Goal: Navigation & Orientation: Find specific page/section

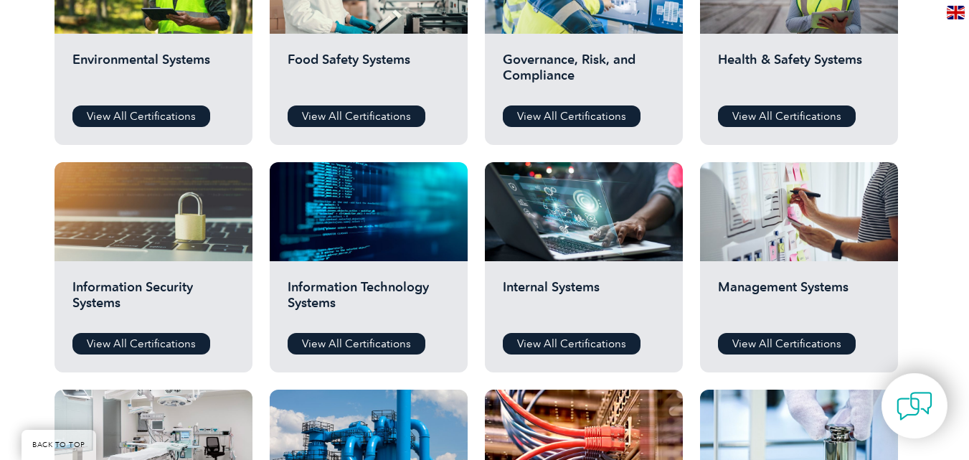
scroll to position [574, 0]
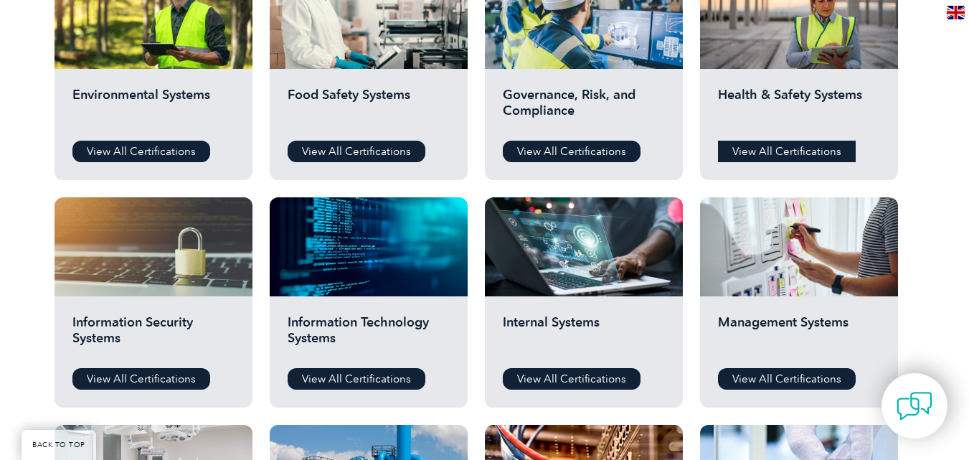
click at [794, 152] on link "View All Certifications" at bounding box center [787, 152] width 138 height 22
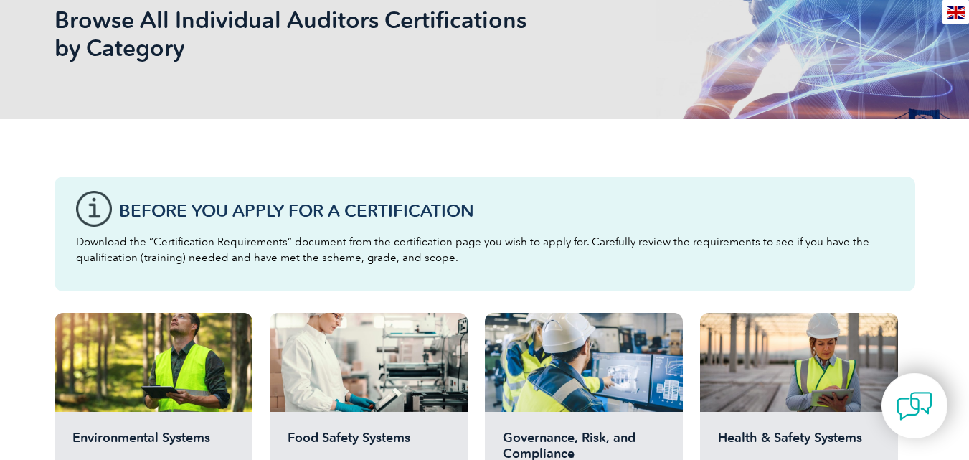
scroll to position [72, 0]
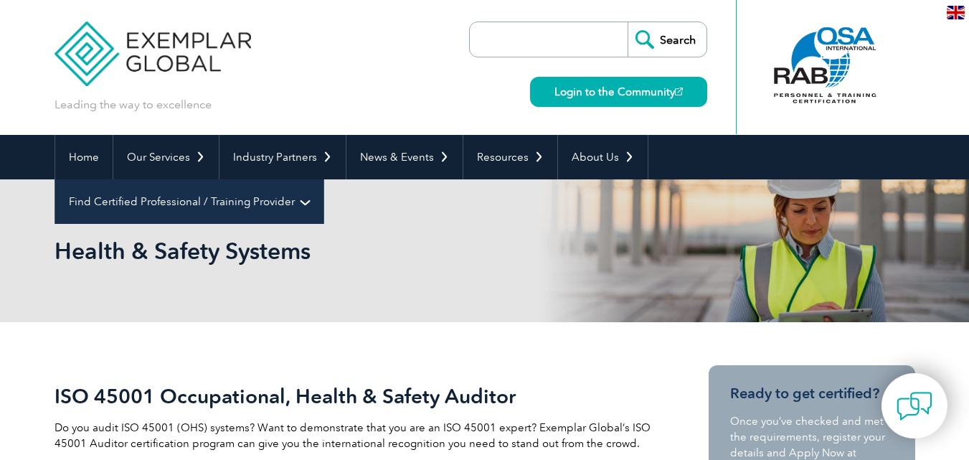
click at [323, 179] on link "Find Certified Professional / Training Provider" at bounding box center [189, 201] width 268 height 44
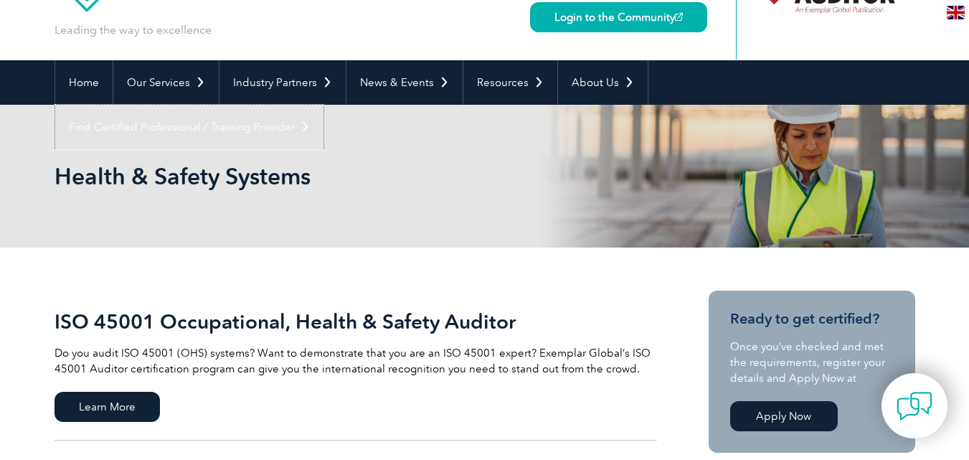
scroll to position [72, 0]
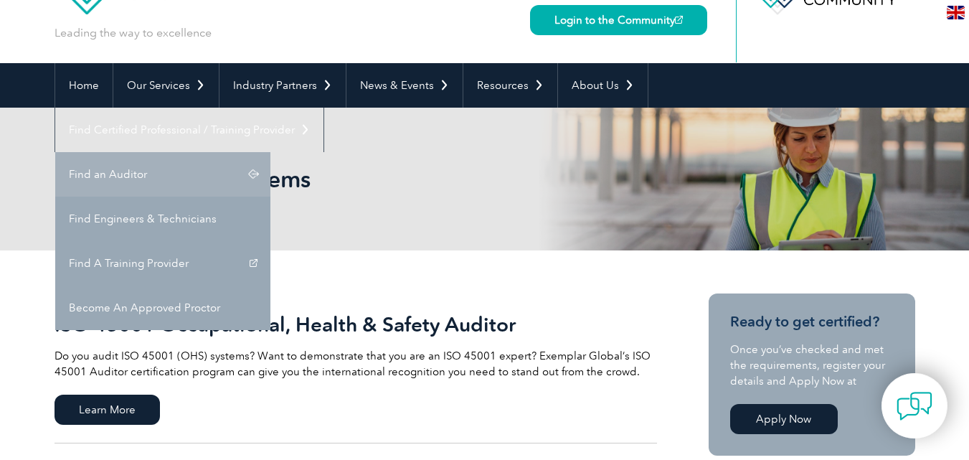
click at [323, 108] on link "Find Certified Professional / Training Provider" at bounding box center [189, 130] width 268 height 44
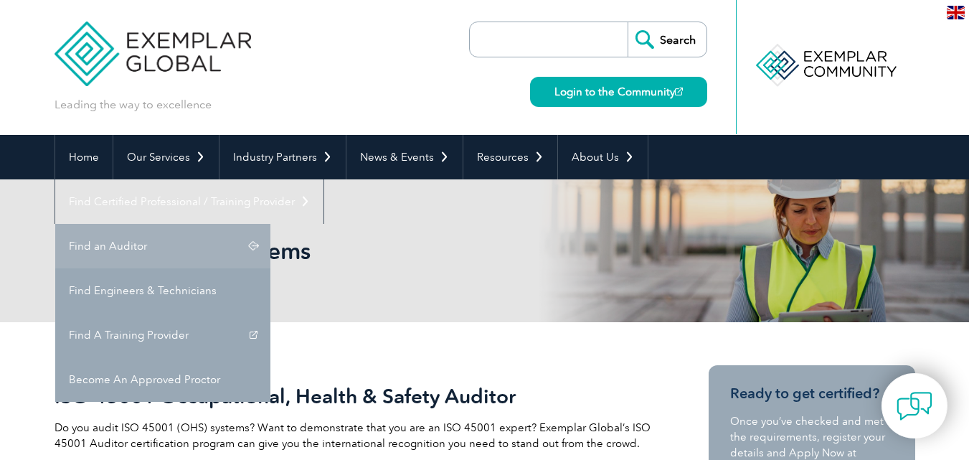
click at [270, 224] on link "Find an Auditor" at bounding box center [162, 246] width 215 height 44
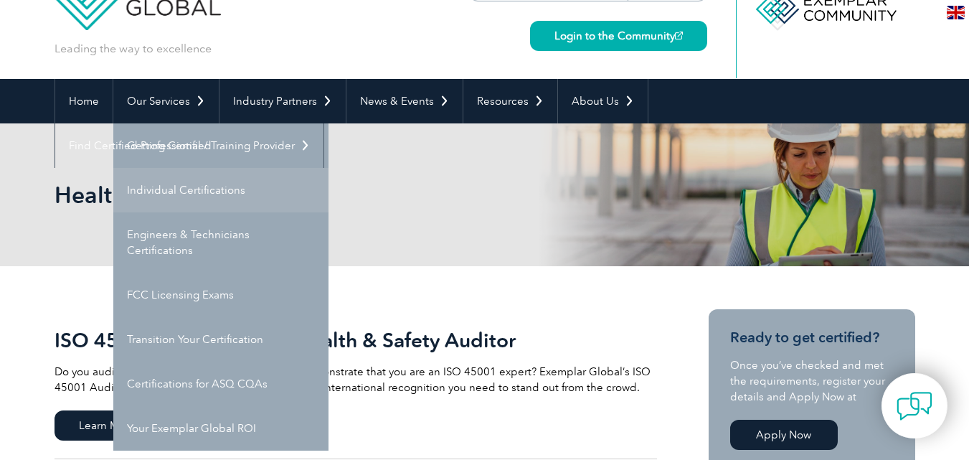
scroll to position [72, 0]
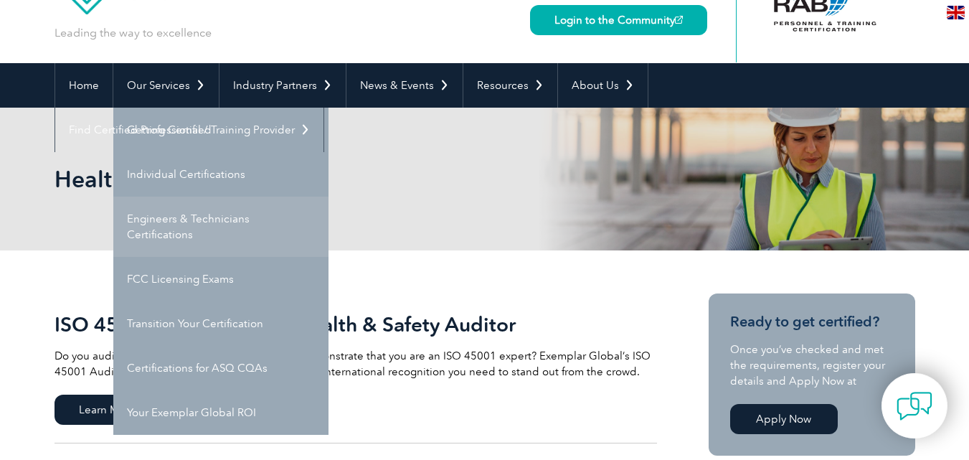
click at [219, 230] on link "Engineers & Technicians Certifications" at bounding box center [220, 227] width 215 height 60
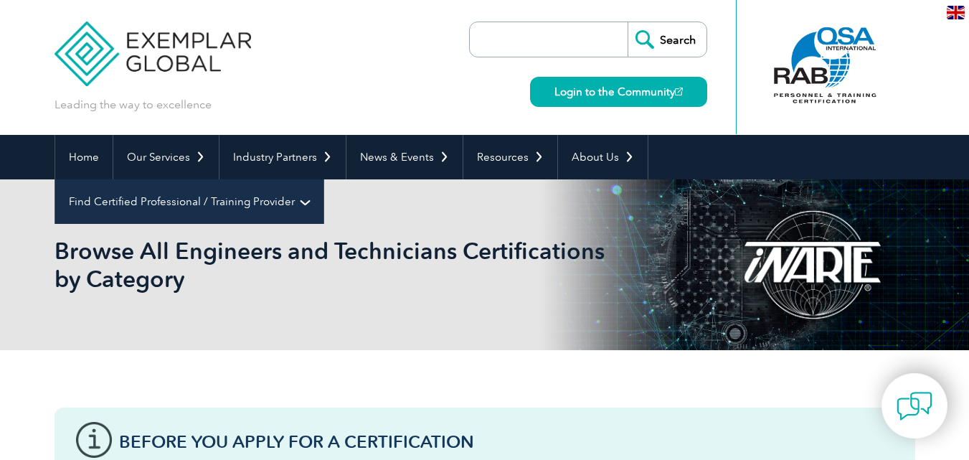
click at [323, 179] on link "Find Certified Professional / Training Provider" at bounding box center [189, 201] width 268 height 44
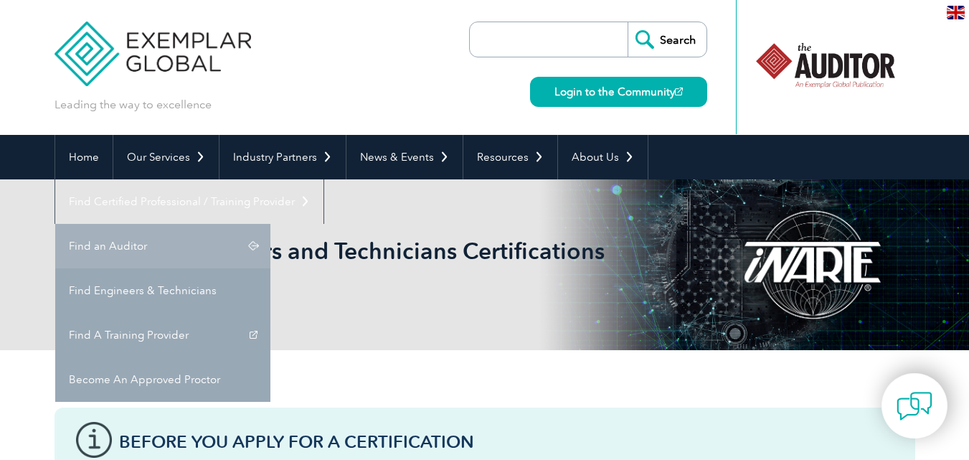
click at [270, 224] on link "Find an Auditor" at bounding box center [162, 246] width 215 height 44
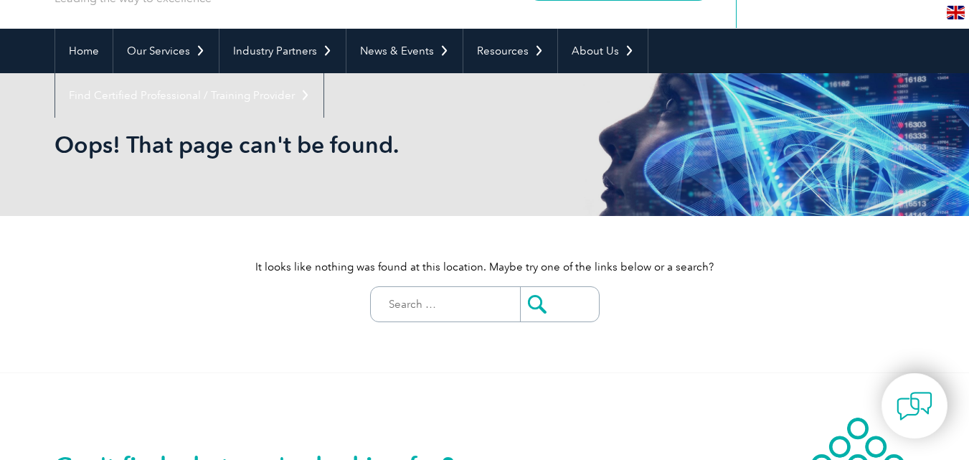
scroll to position [72, 0]
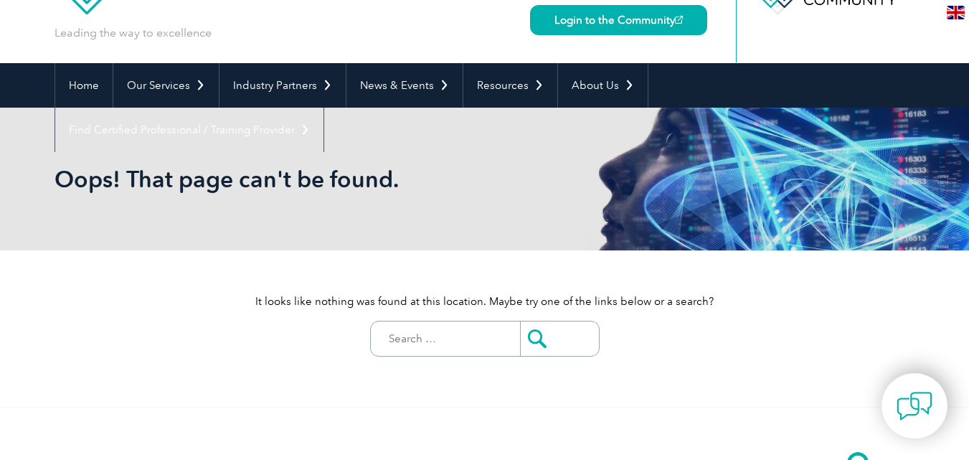
click at [463, 340] on input "Search for:" at bounding box center [449, 338] width 142 height 34
click at [512, 343] on input "Search for:" at bounding box center [449, 338] width 142 height 34
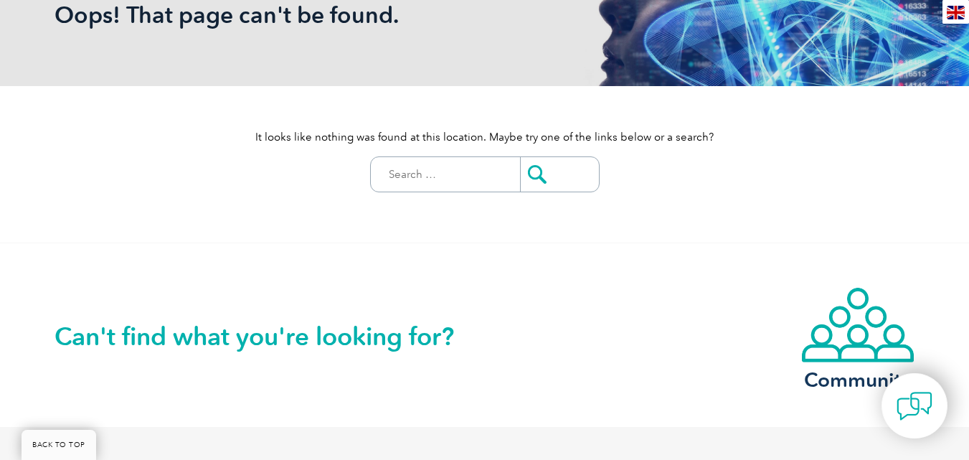
scroll to position [0, 0]
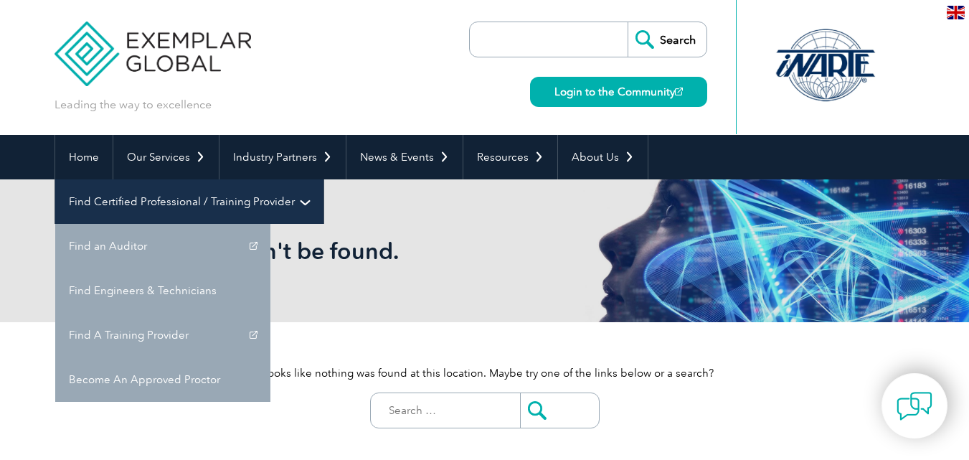
click at [323, 179] on link "Find Certified Professional / Training Provider" at bounding box center [189, 201] width 268 height 44
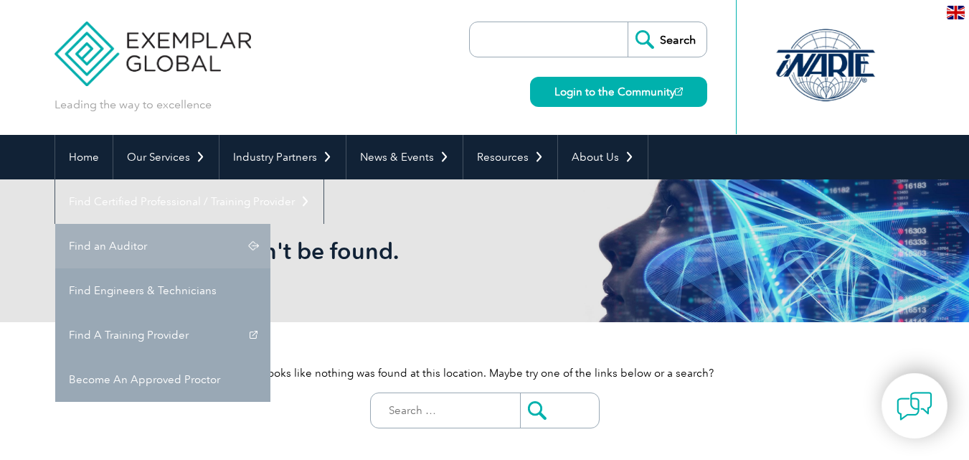
click at [270, 224] on link "Find an Auditor" at bounding box center [162, 246] width 215 height 44
